Goal: Information Seeking & Learning: Learn about a topic

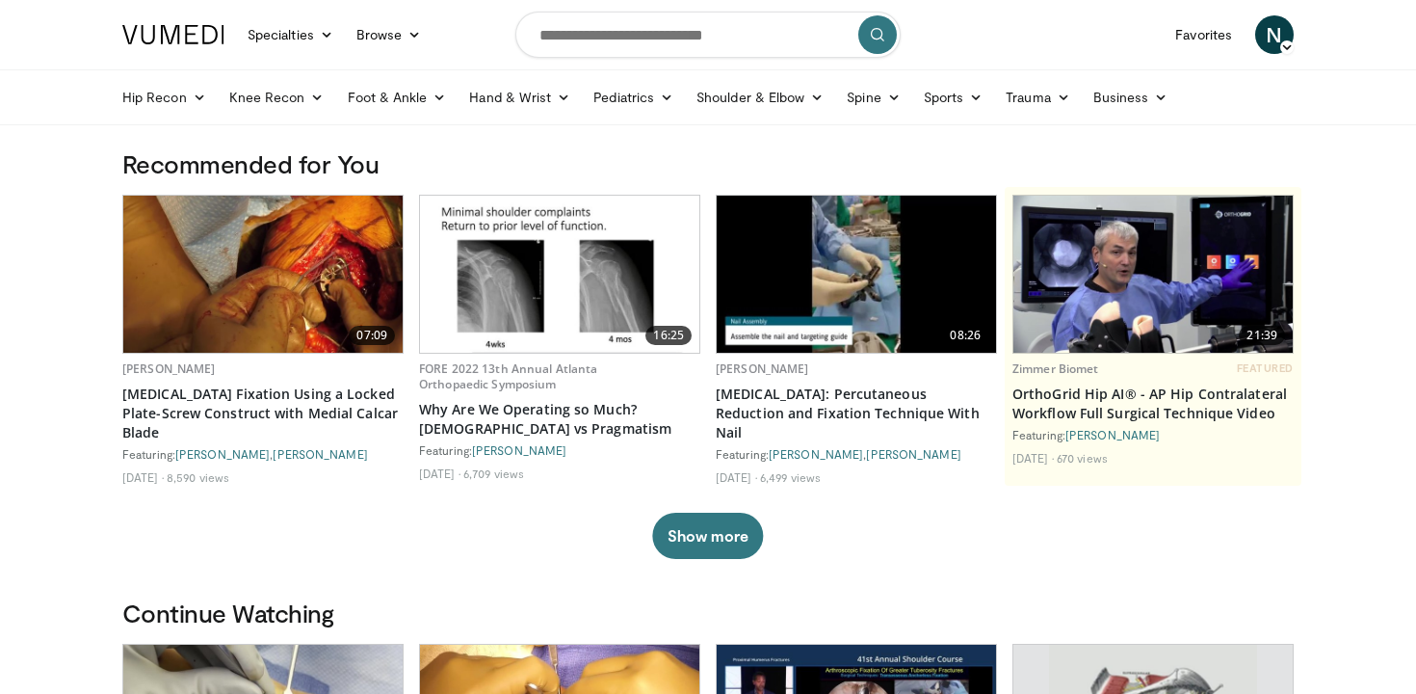
click at [1066, 531] on div "07:09 Andrew Greenberg Proximal Humerus Fracture Fixation Using a Locked Plate-…" at bounding box center [707, 377] width 1171 height 364
click at [686, 43] on input "Search topics, interventions" at bounding box center [707, 35] width 385 height 46
type input "**********"
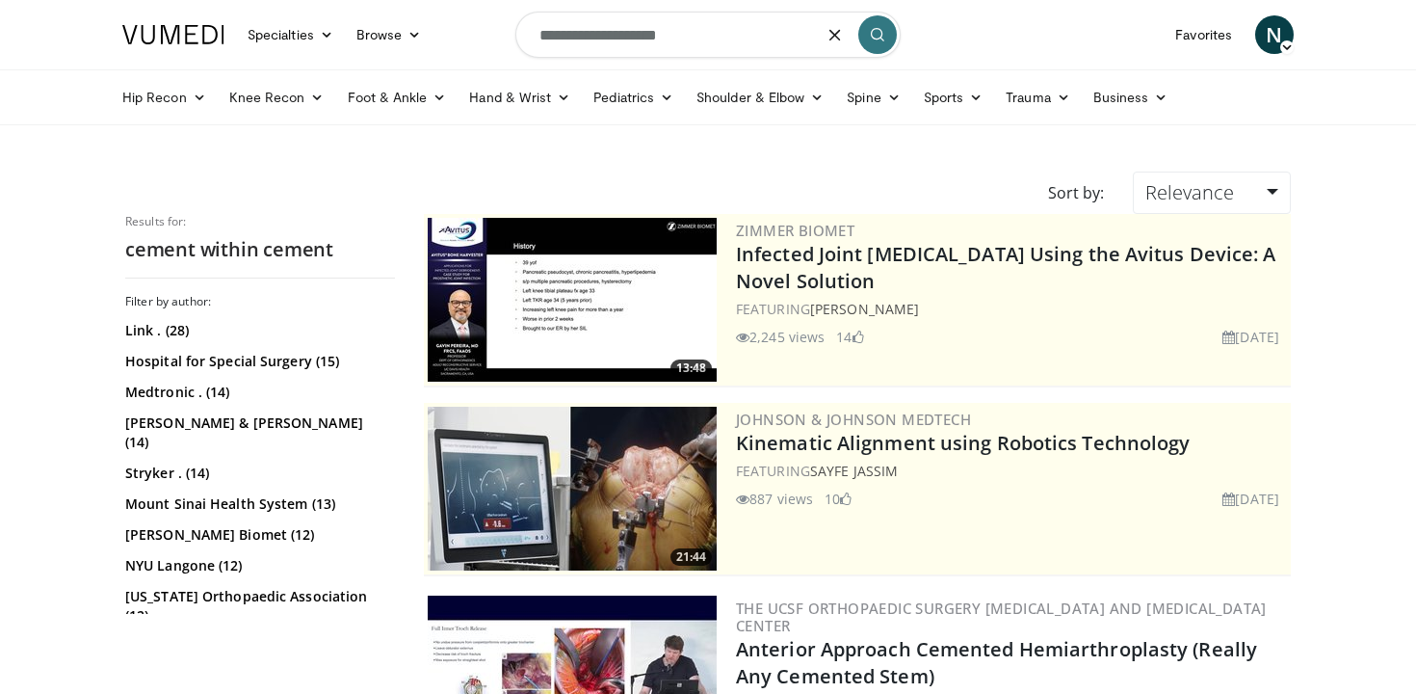
click at [736, 27] on input "**********" at bounding box center [707, 35] width 385 height 46
type input "**********"
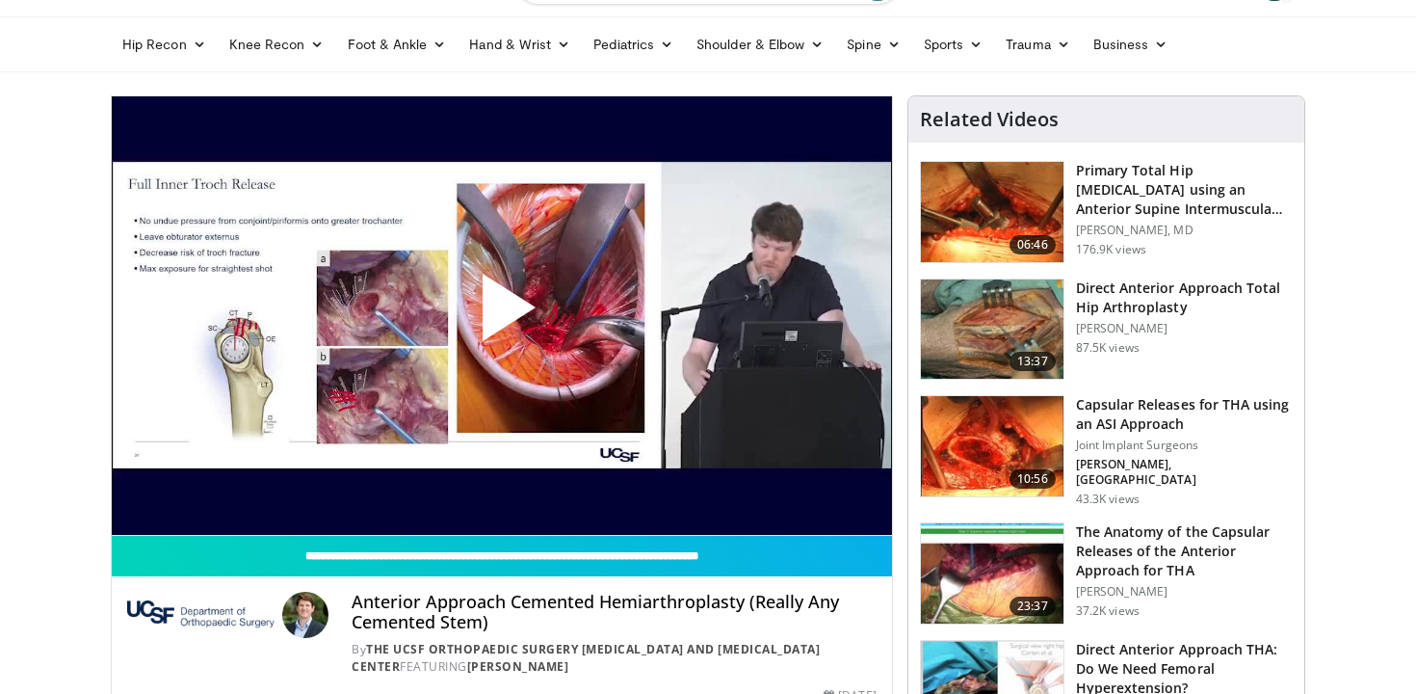
scroll to position [51, 0]
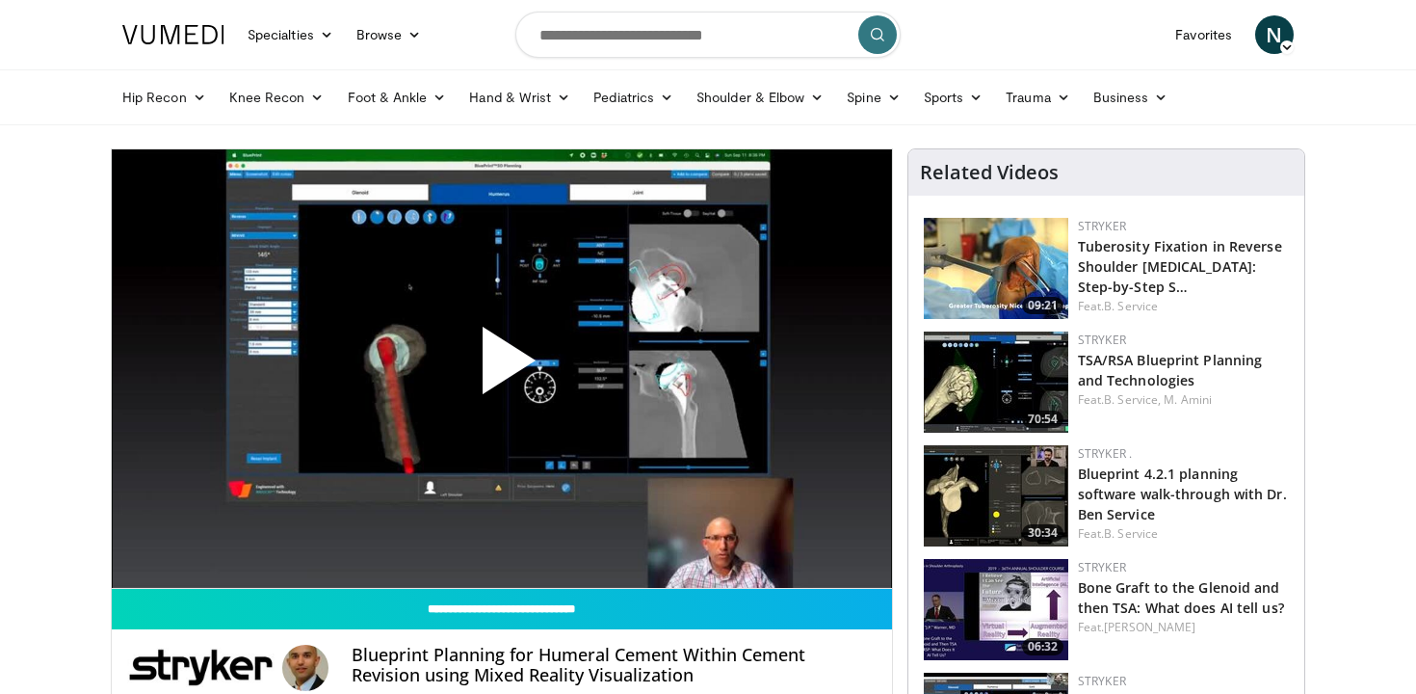
click at [502, 368] on span "Video Player" at bounding box center [502, 368] width 0 height 0
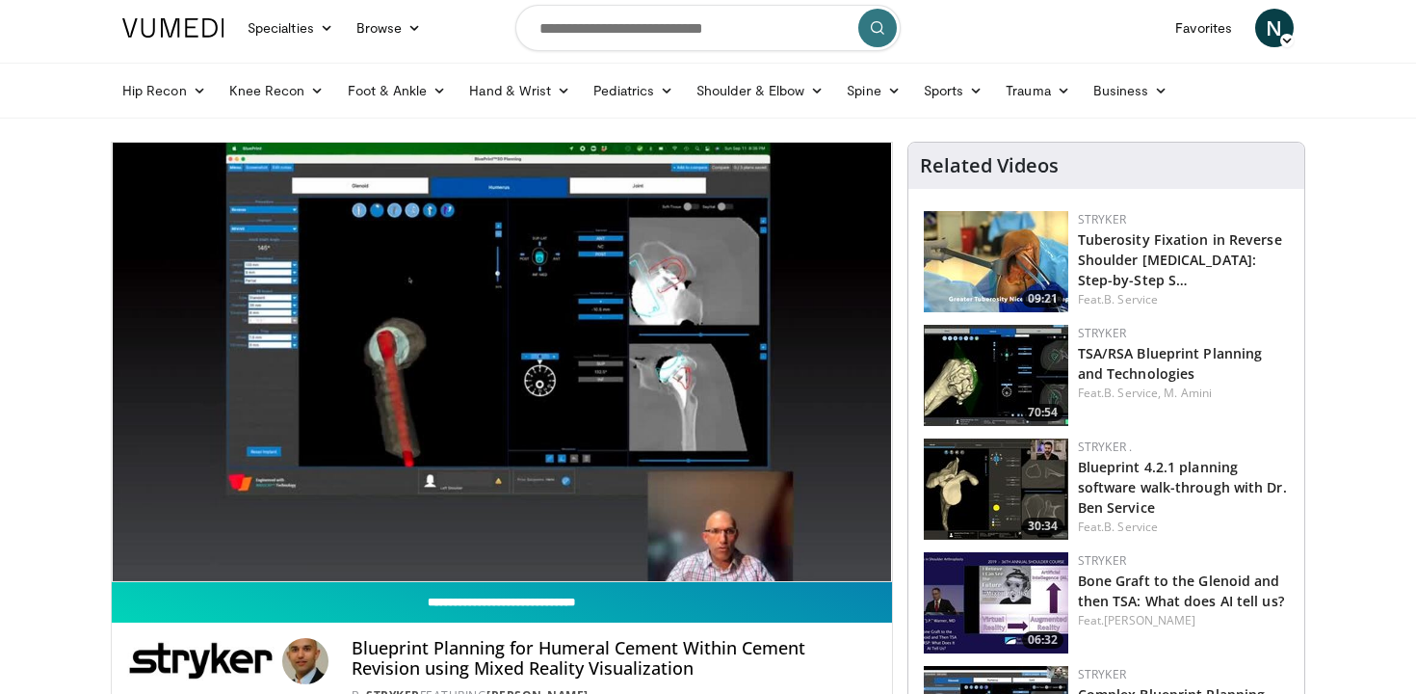
scroll to position [8, 0]
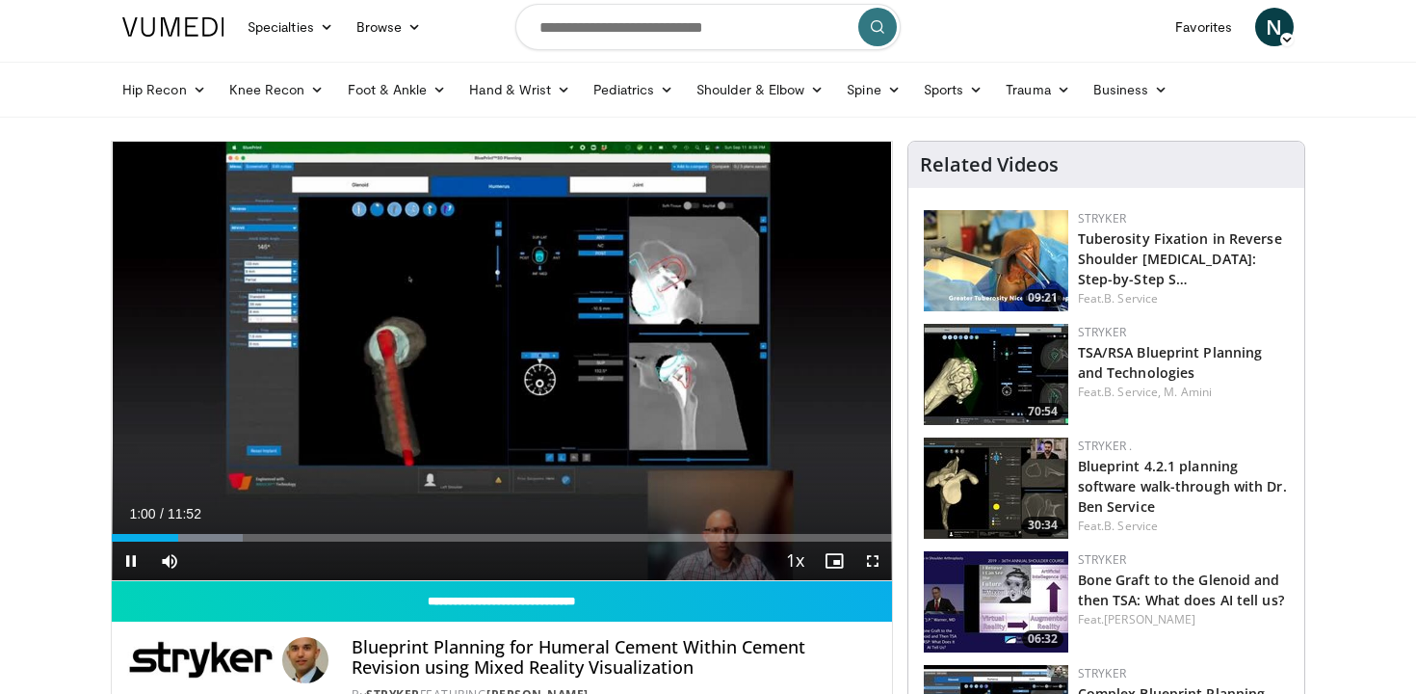
click at [218, 580] on button "+" at bounding box center [206, 590] width 23 height 20
click at [132, 564] on span "Video Player" at bounding box center [131, 560] width 39 height 39
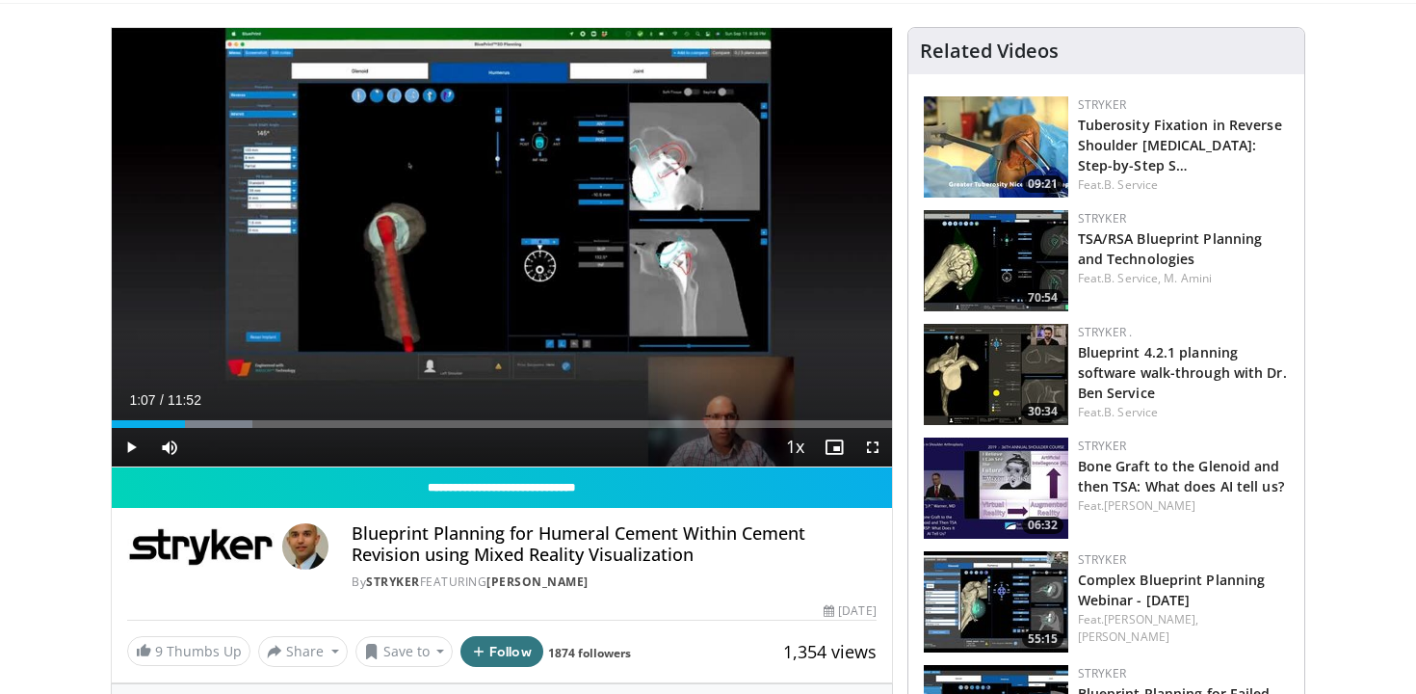
scroll to position [75, 0]
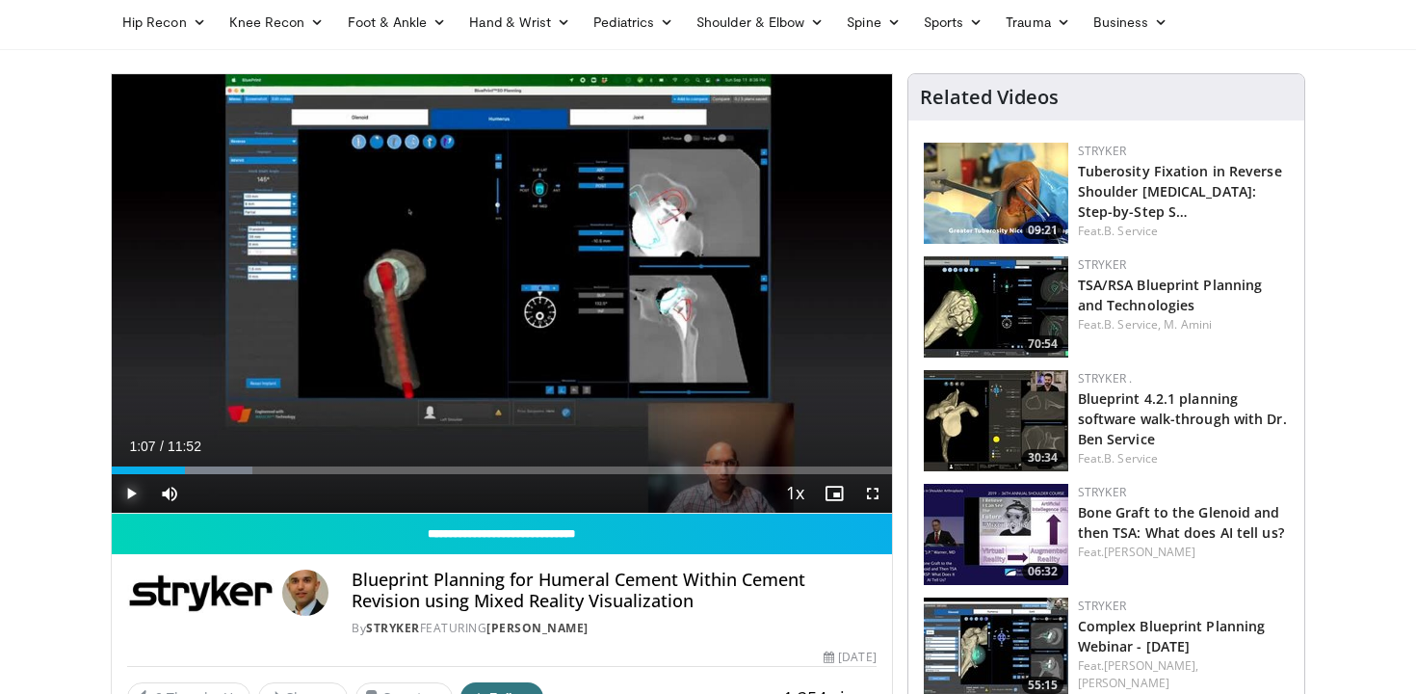
click at [136, 494] on span "Video Player" at bounding box center [131, 493] width 39 height 39
click at [218, 512] on button "+" at bounding box center [206, 522] width 23 height 20
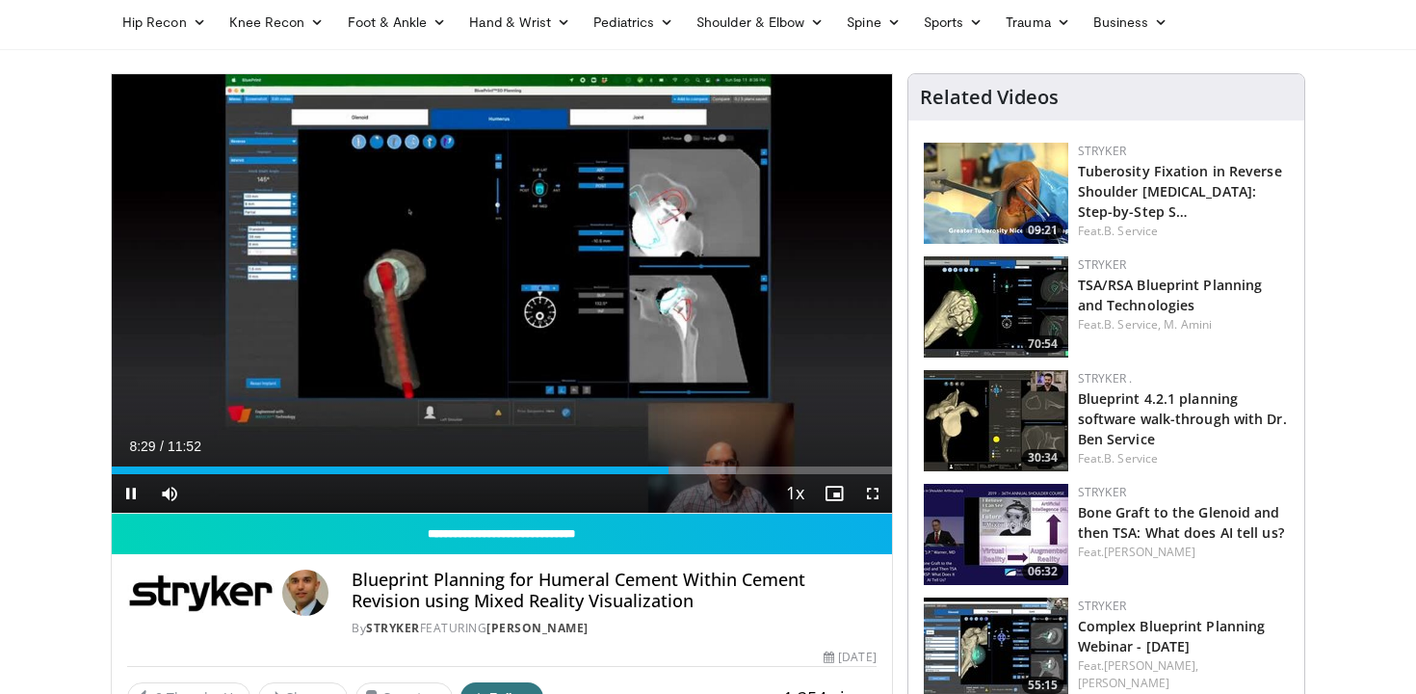
click at [191, 512] on button "−" at bounding box center [179, 522] width 23 height 20
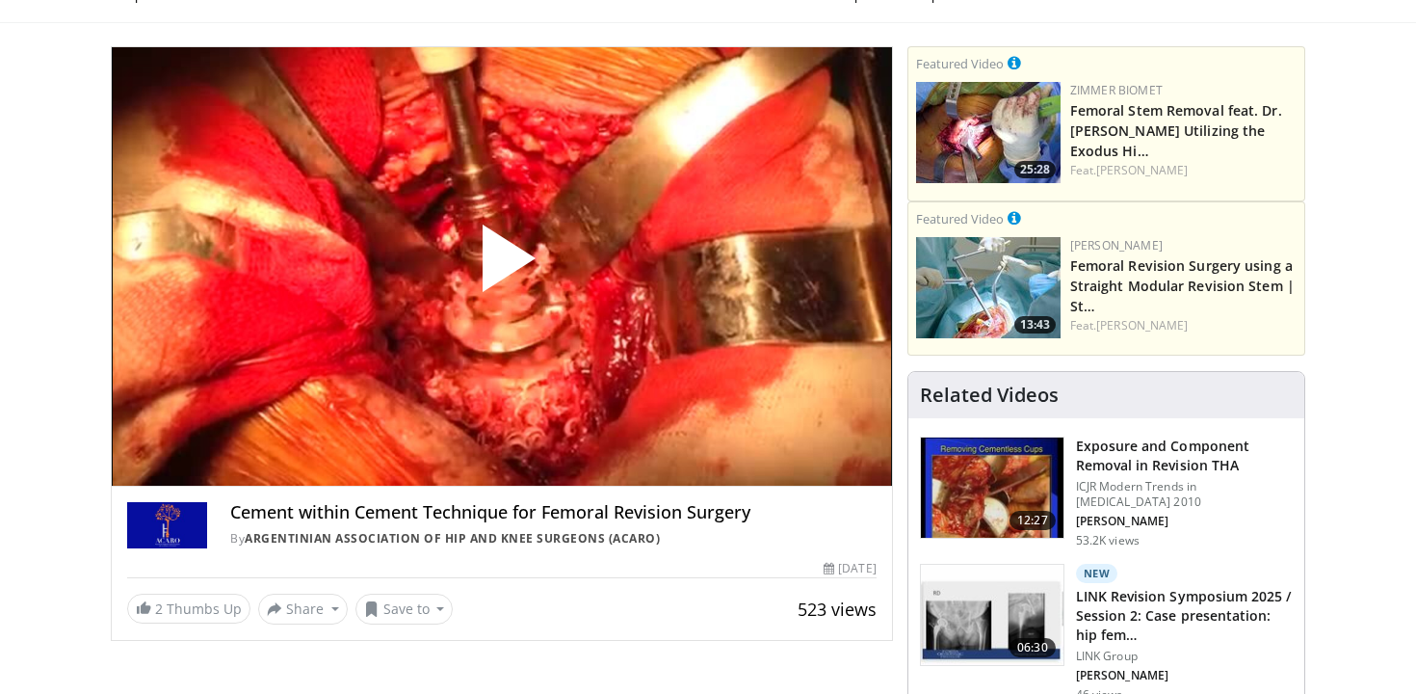
scroll to position [104, 0]
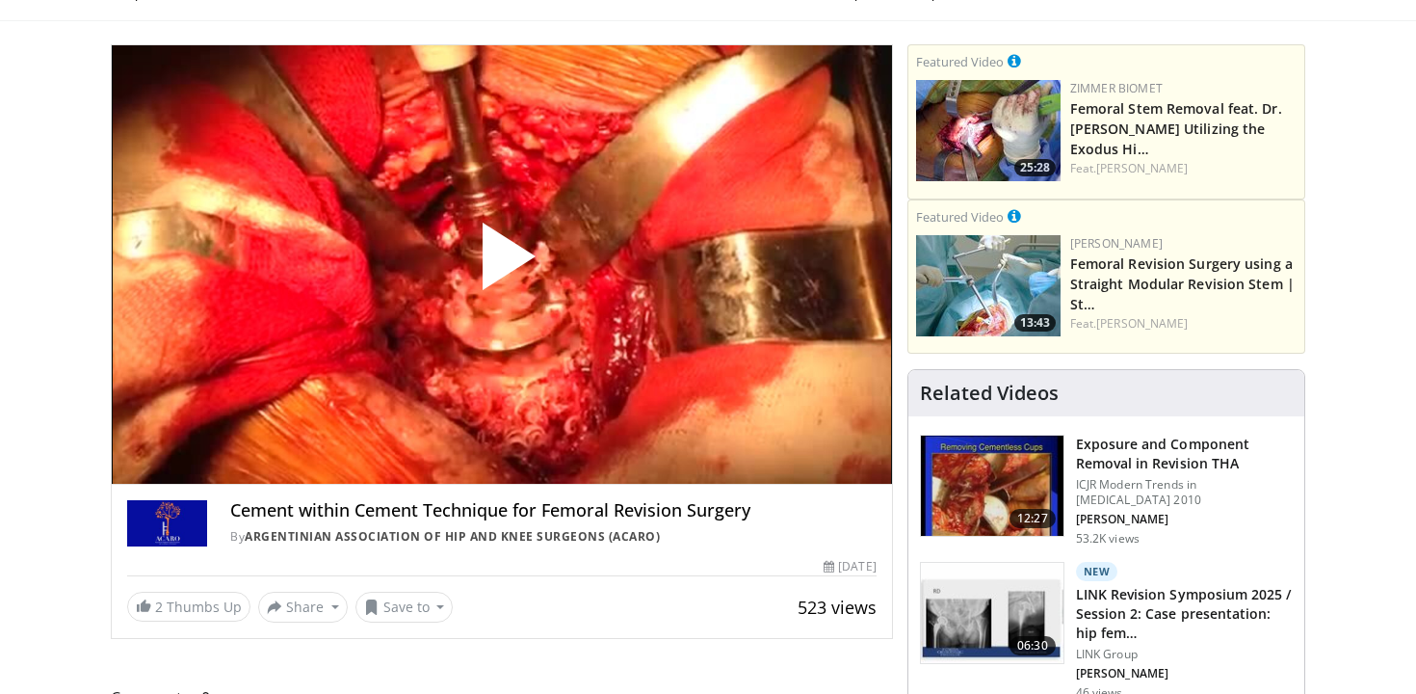
click at [502, 264] on span "Video Player" at bounding box center [502, 264] width 0 height 0
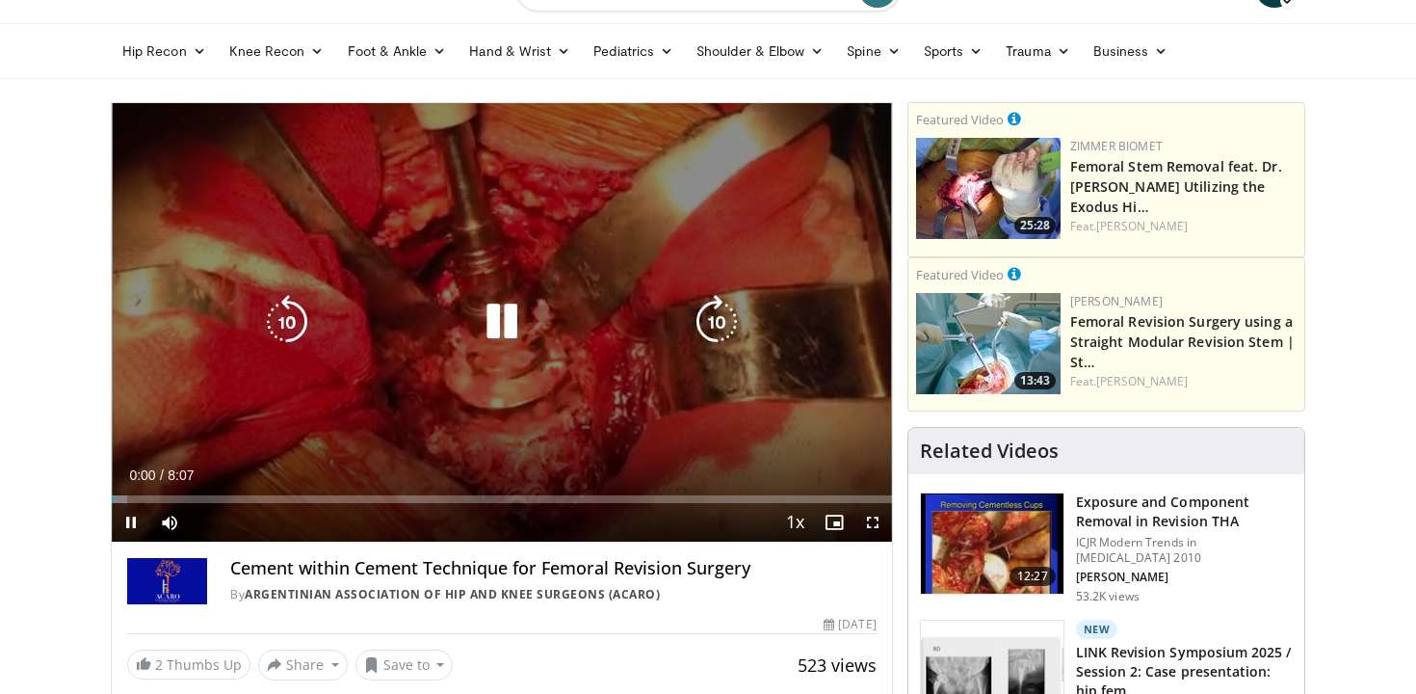
scroll to position [38, 0]
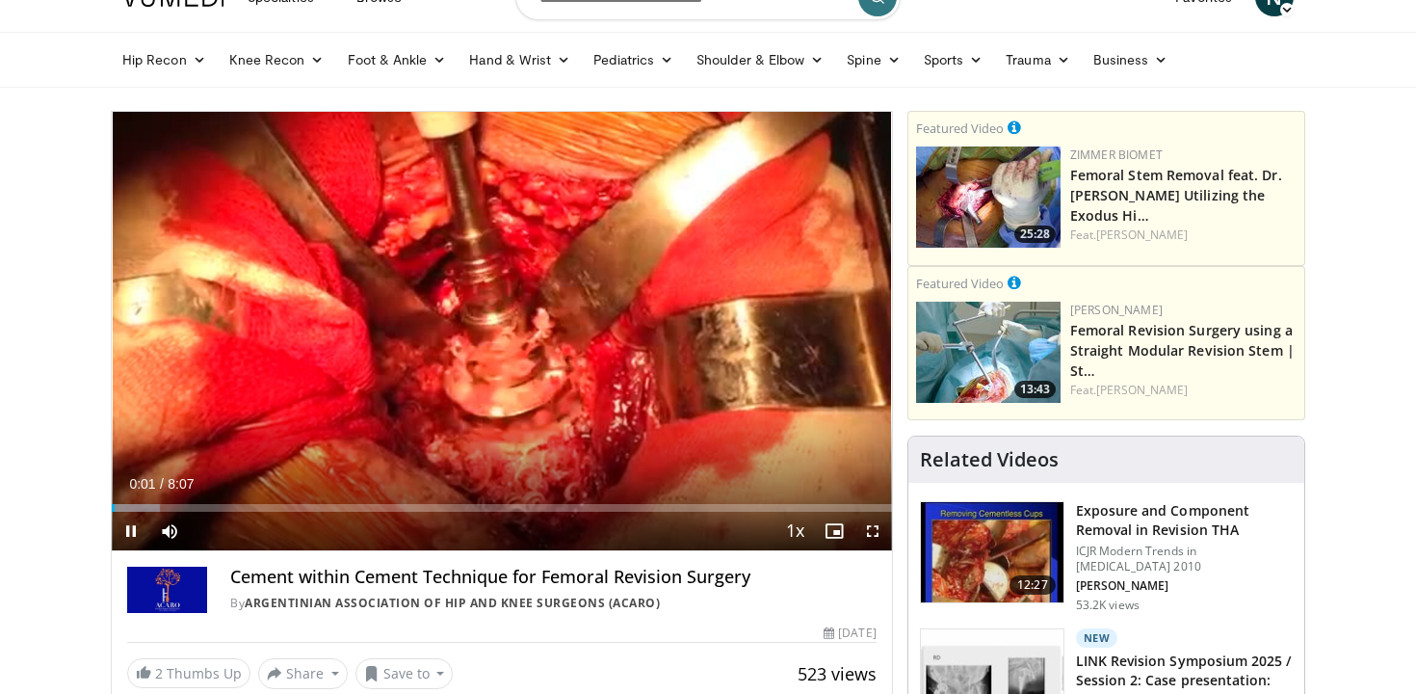
click at [218, 550] on button "+" at bounding box center [206, 560] width 23 height 20
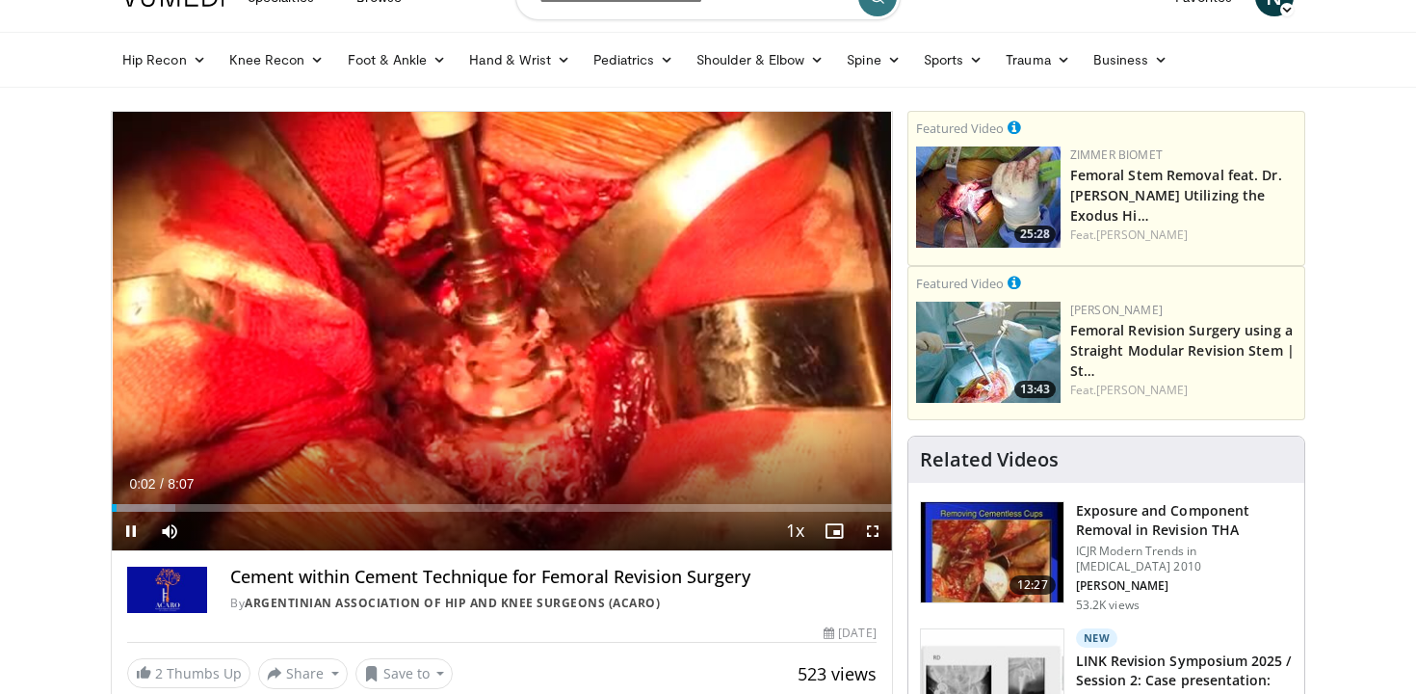
click at [218, 550] on button "+" at bounding box center [206, 560] width 23 height 20
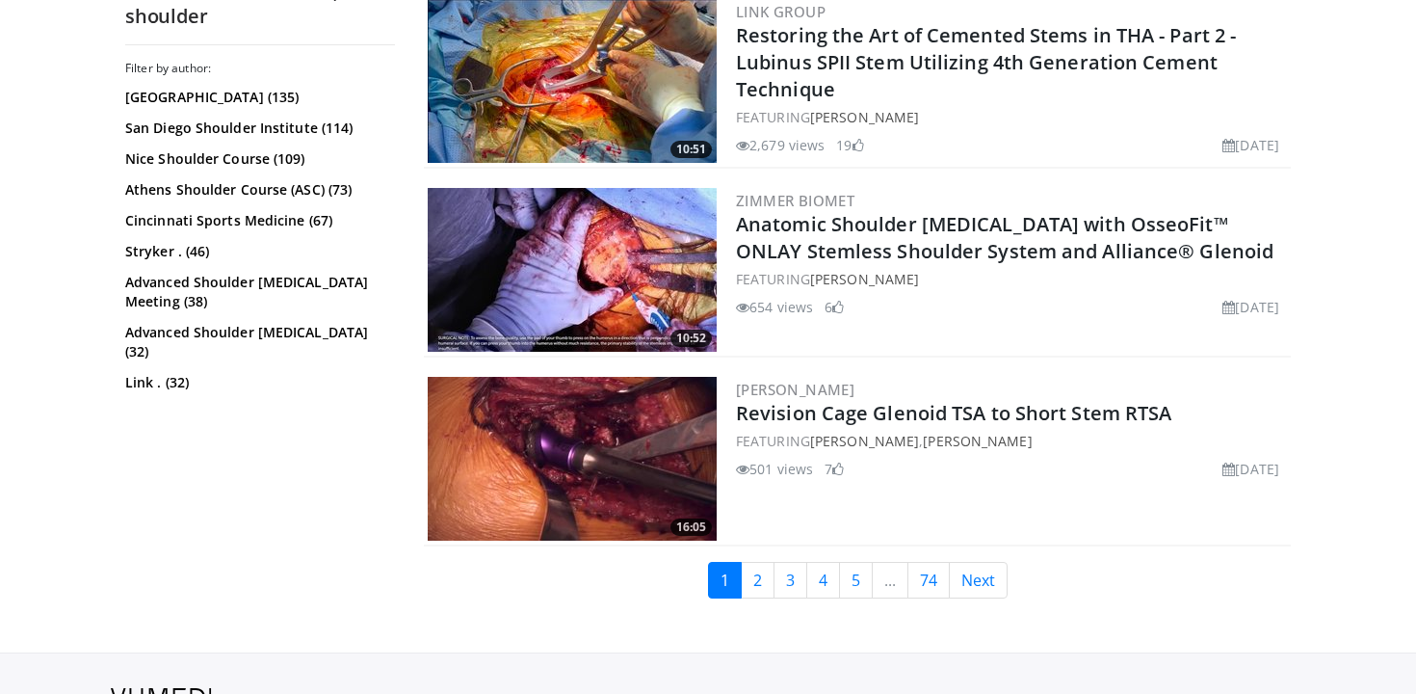
scroll to position [4752, 0]
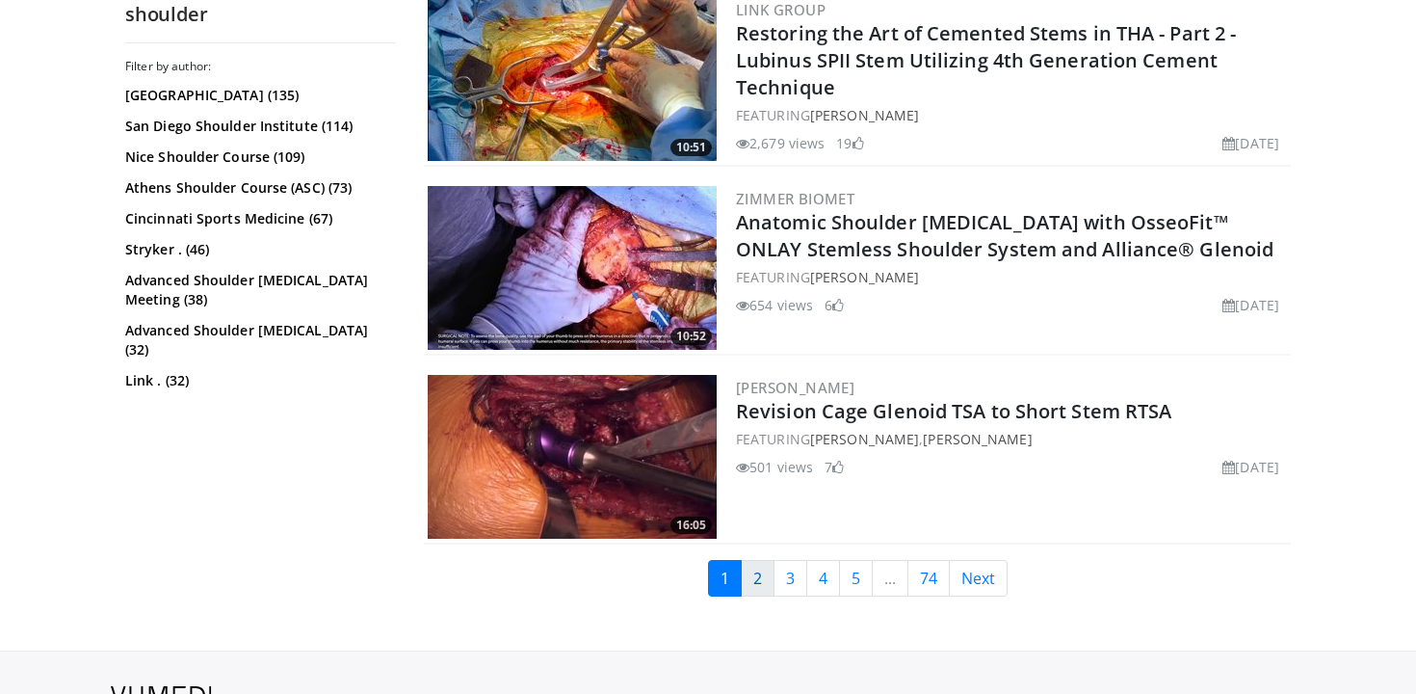
click at [763, 577] on link "2" at bounding box center [758, 578] width 34 height 37
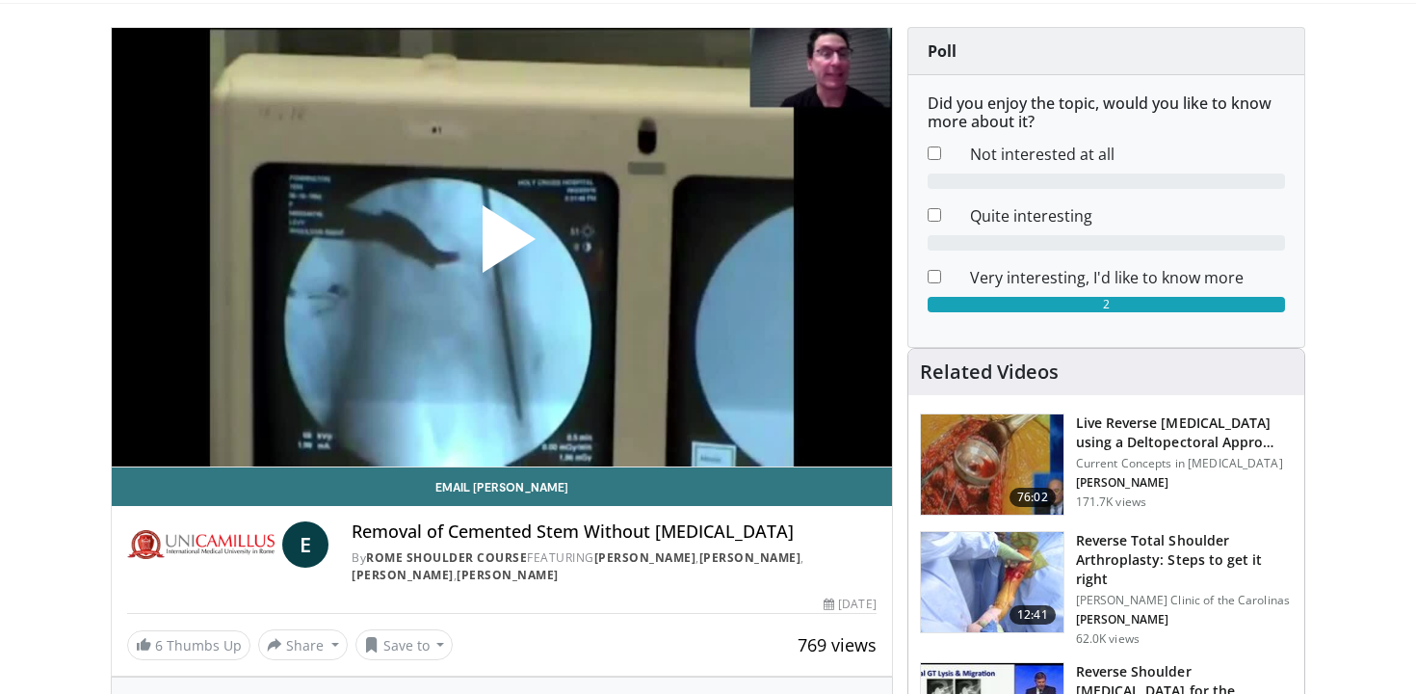
scroll to position [152, 0]
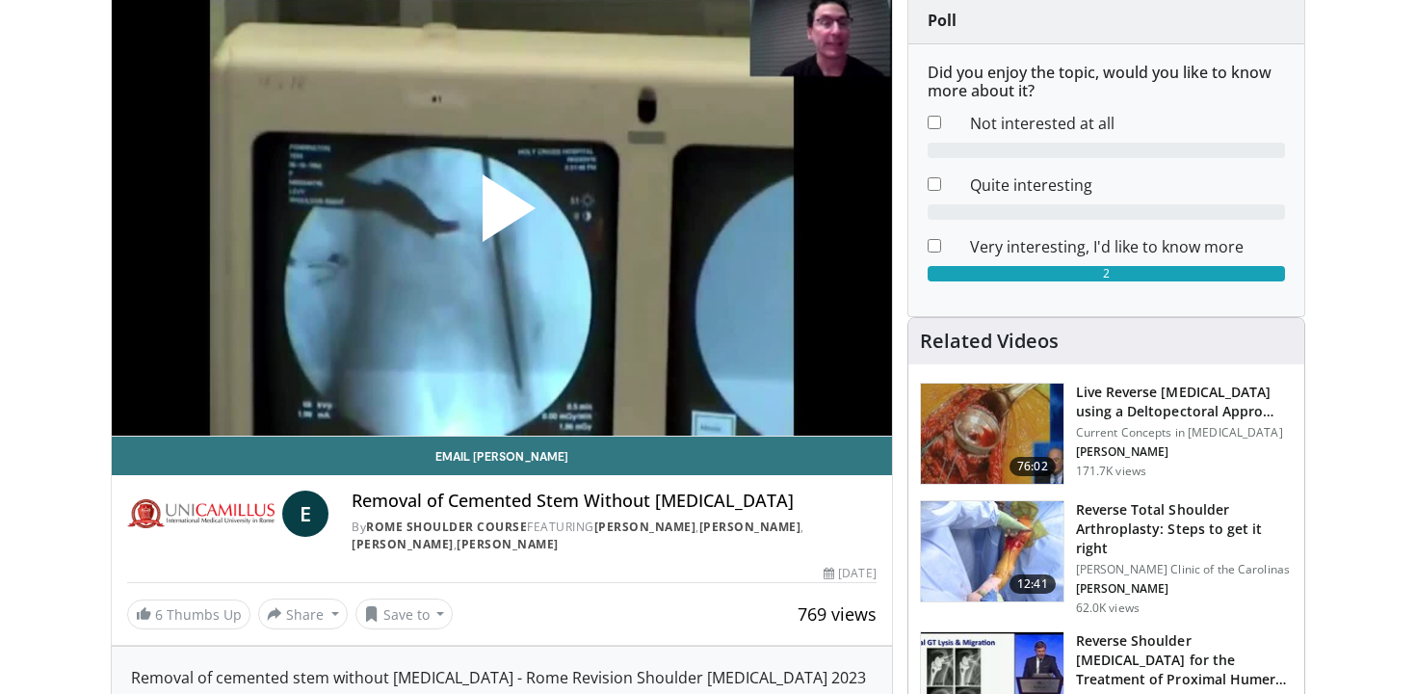
click at [502, 216] on span "Video Player" at bounding box center [502, 216] width 0 height 0
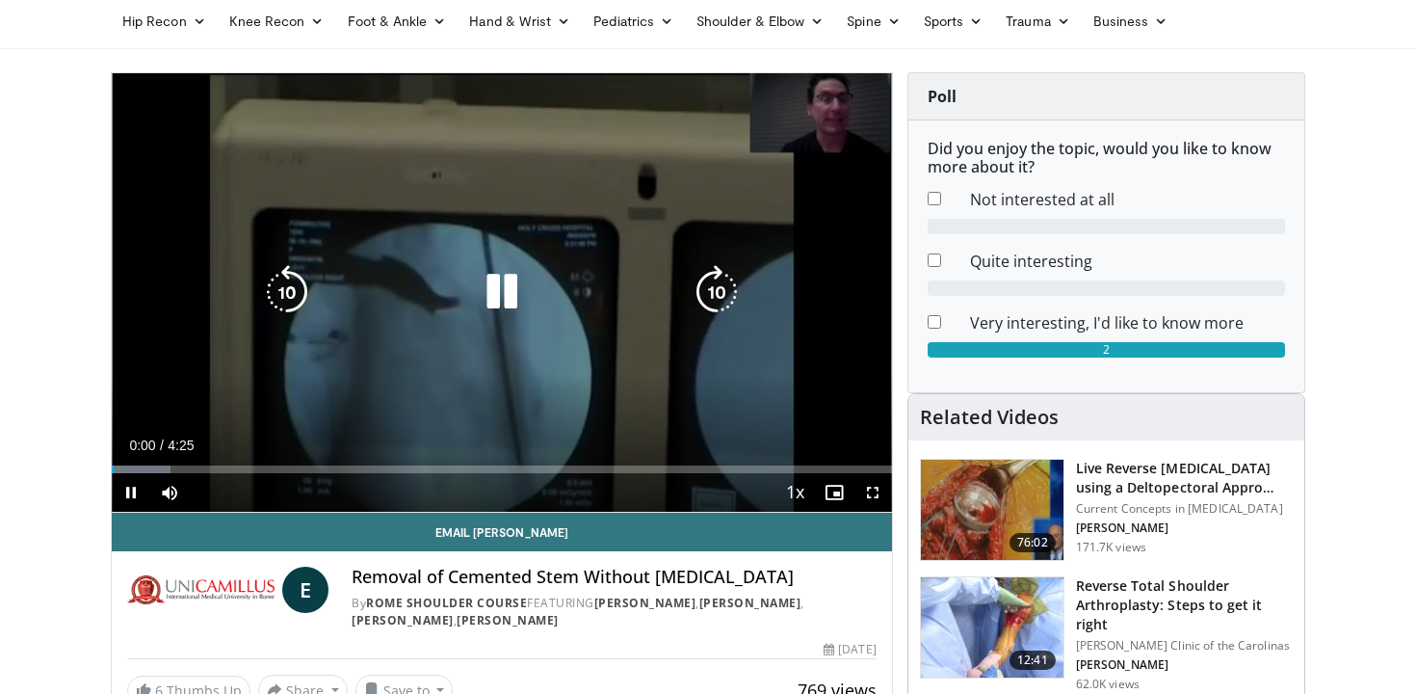
scroll to position [73, 0]
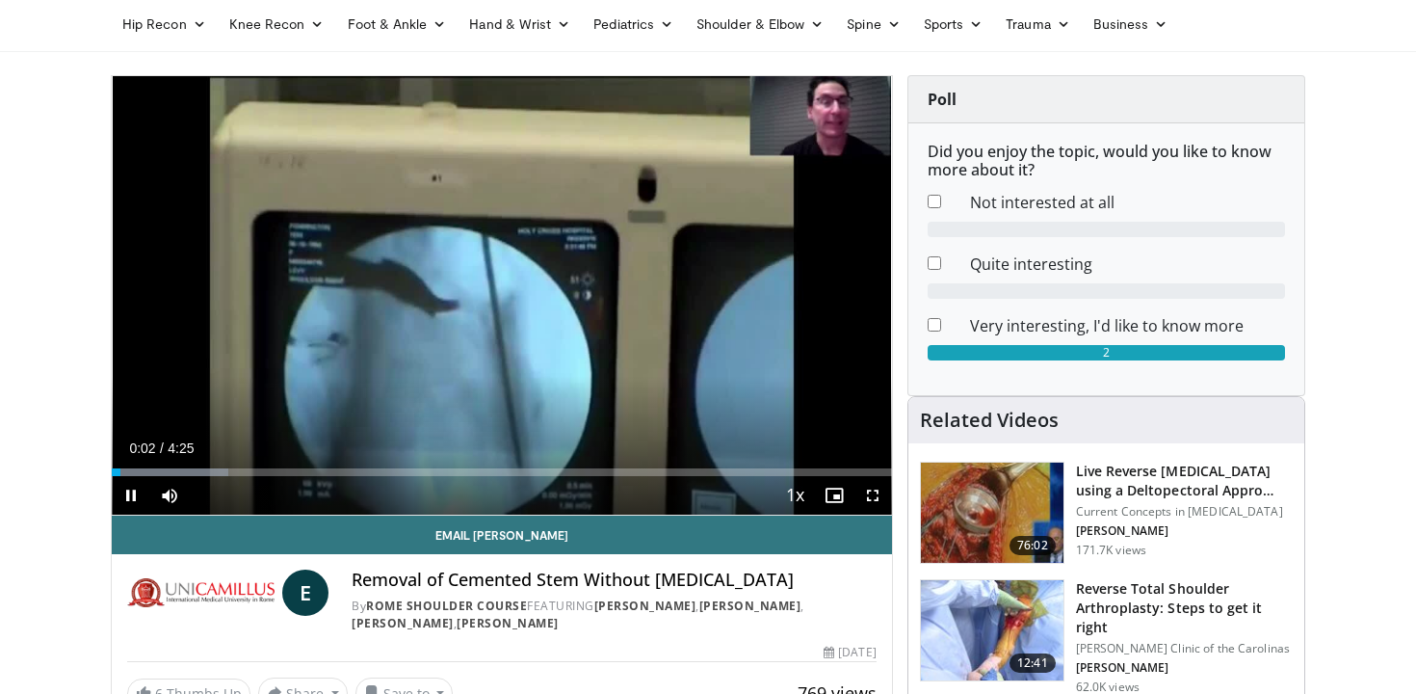
click at [218, 514] on button "+" at bounding box center [206, 524] width 23 height 20
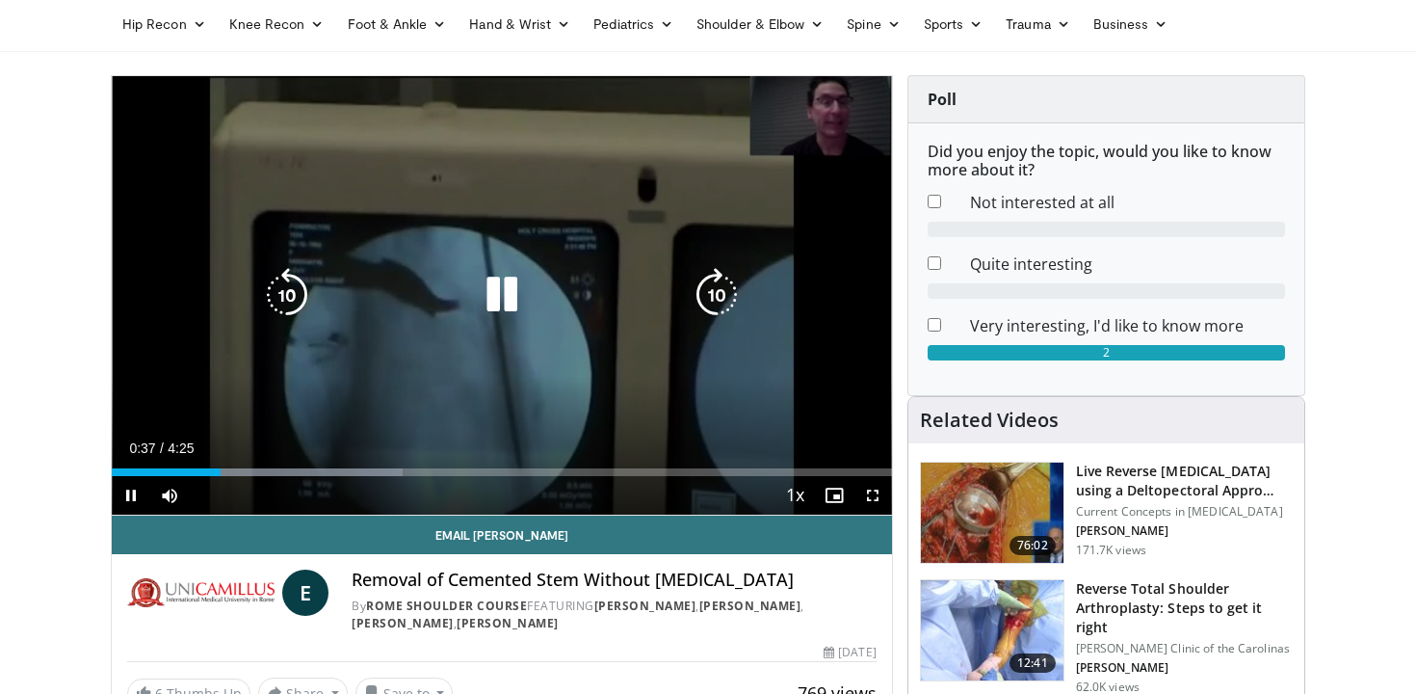
click at [309, 211] on div "10 seconds Tap to unmute" at bounding box center [502, 295] width 780 height 438
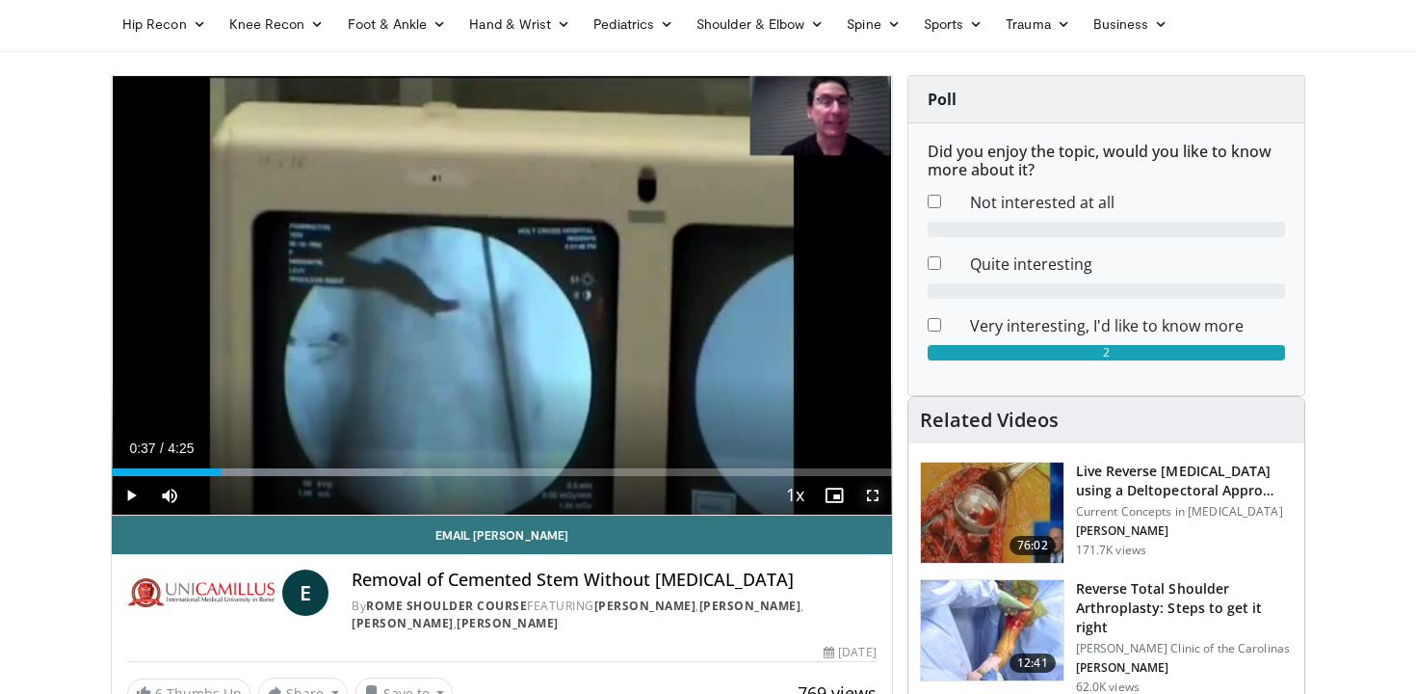
click at [878, 486] on span "Video Player" at bounding box center [872, 495] width 39 height 39
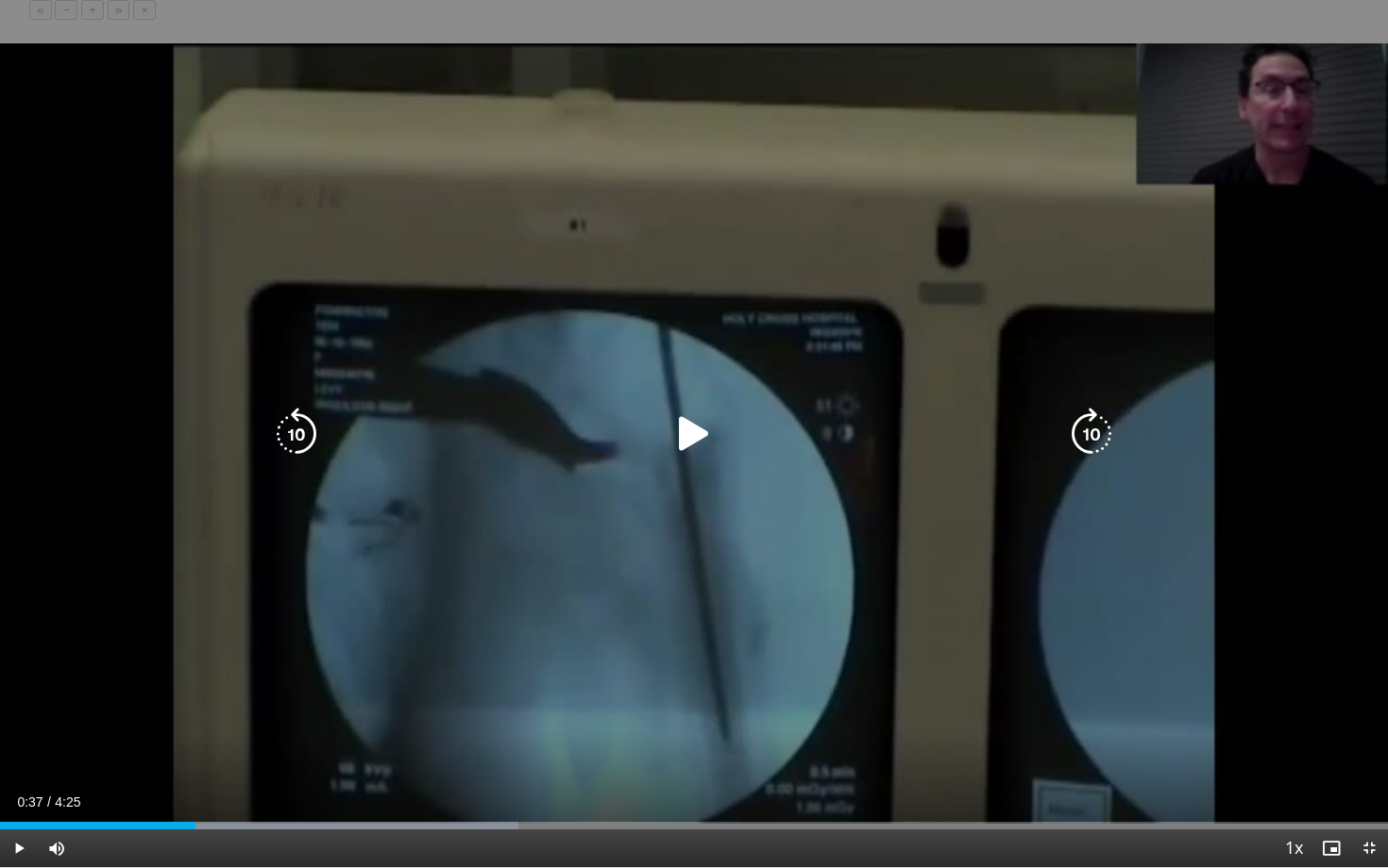
click at [684, 444] on icon "Video Player" at bounding box center [694, 434] width 53 height 53
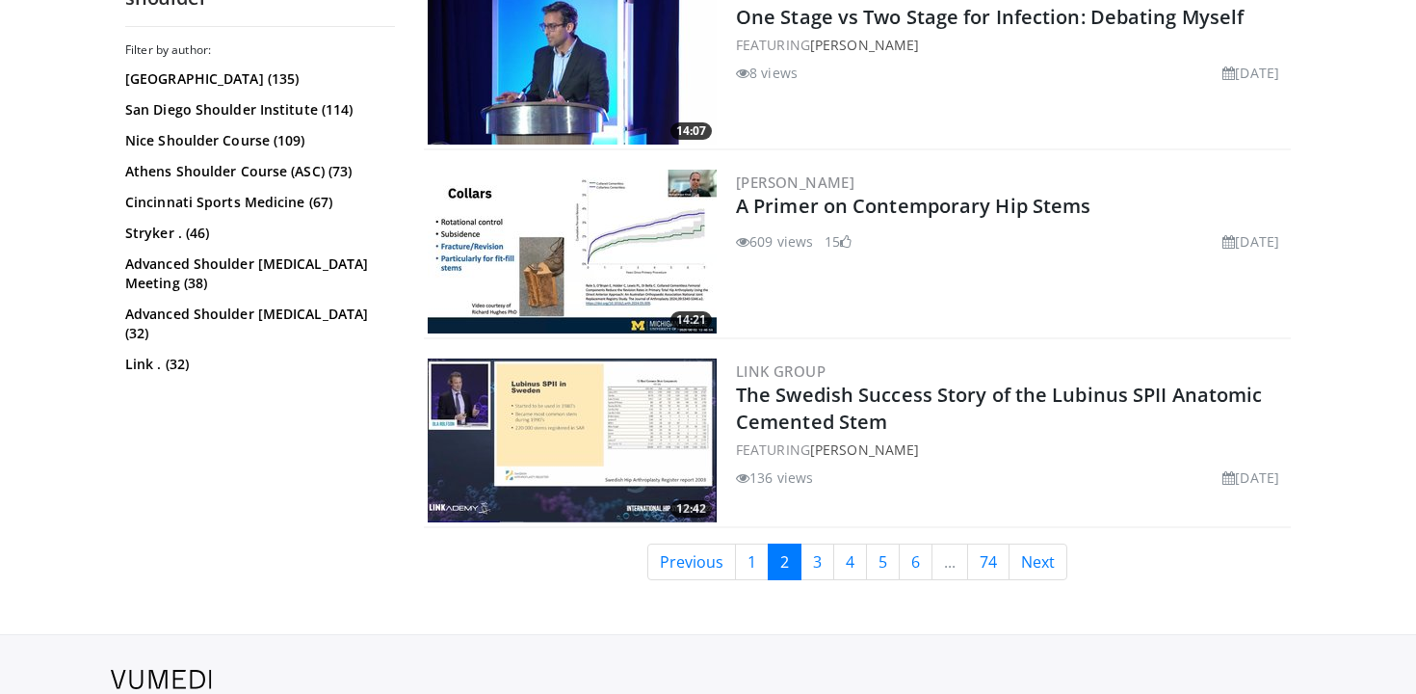
scroll to position [4479, 0]
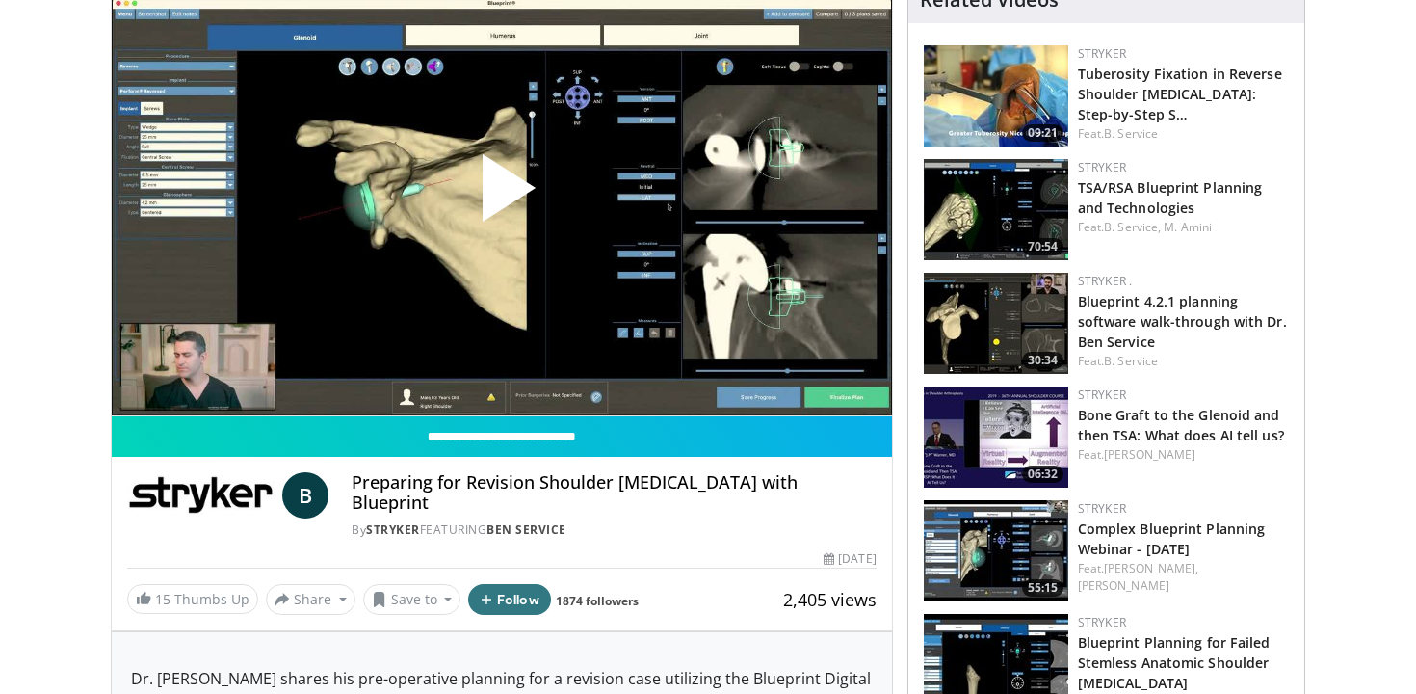
scroll to position [177, 0]
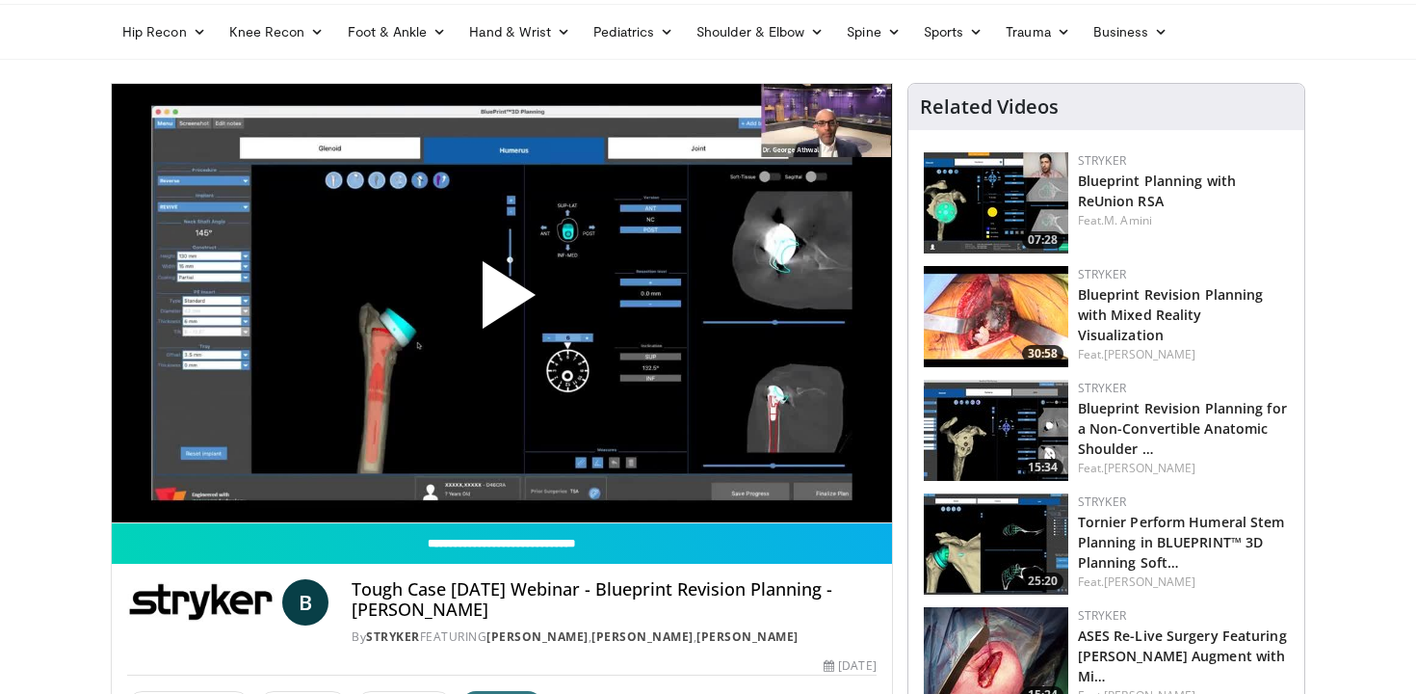
scroll to position [54, 0]
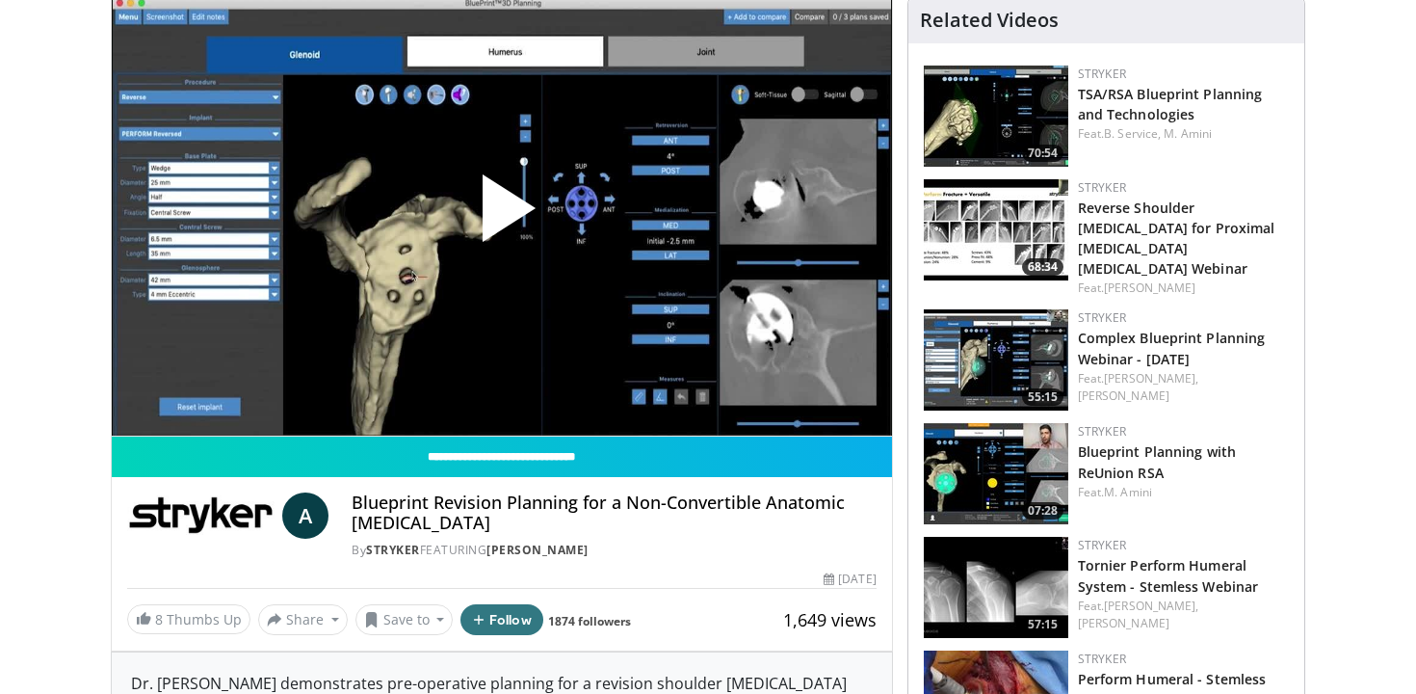
scroll to position [148, 0]
